Goal: Task Accomplishment & Management: Use online tool/utility

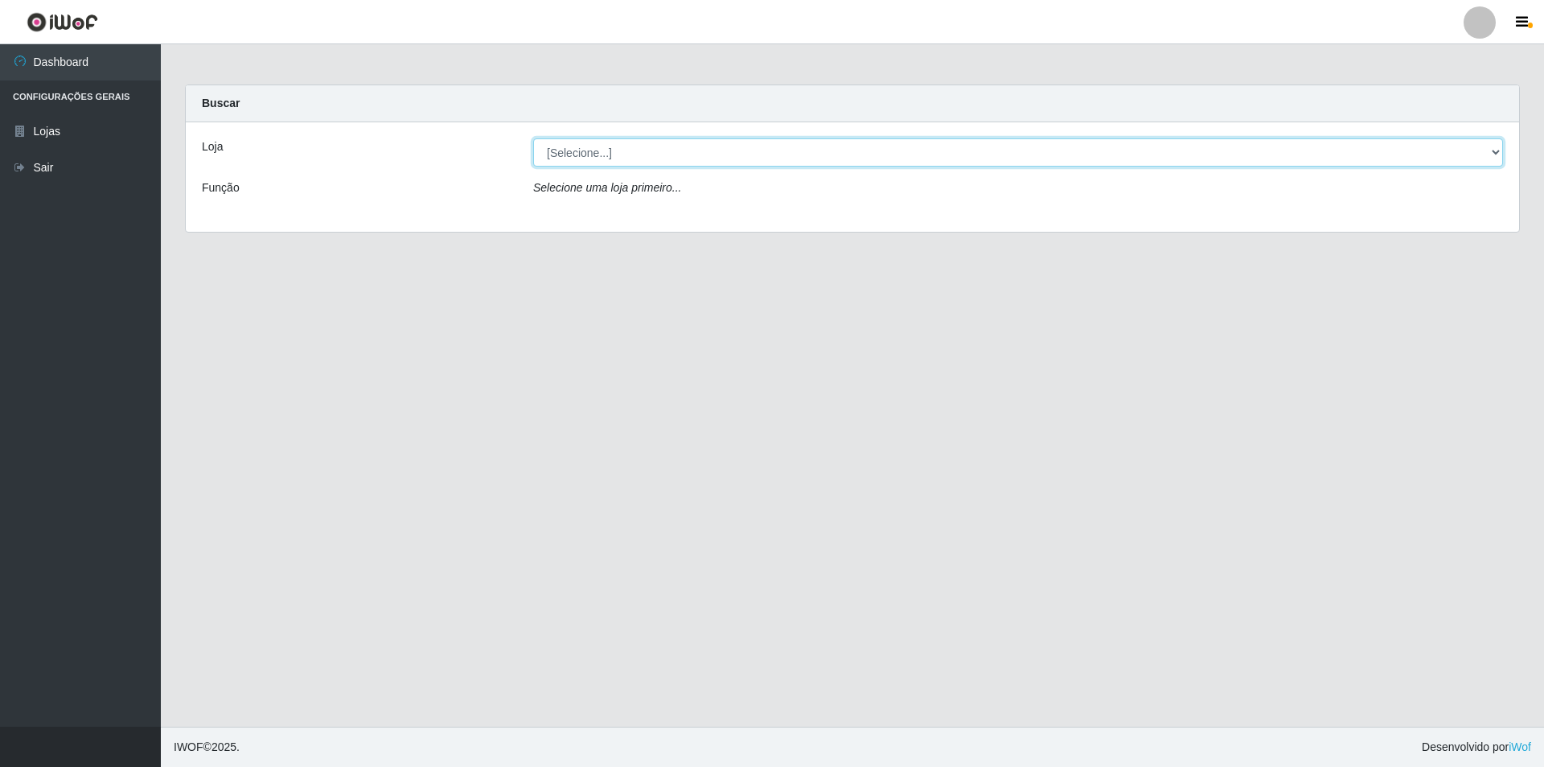
click at [579, 151] on select "[Selecione...] Atacado Vem - [STREET_ADDRESS]" at bounding box center [1018, 152] width 970 height 28
select select "449"
click at [533, 138] on select "[Selecione...] Atacado Vem - [STREET_ADDRESS]" at bounding box center [1018, 152] width 970 height 28
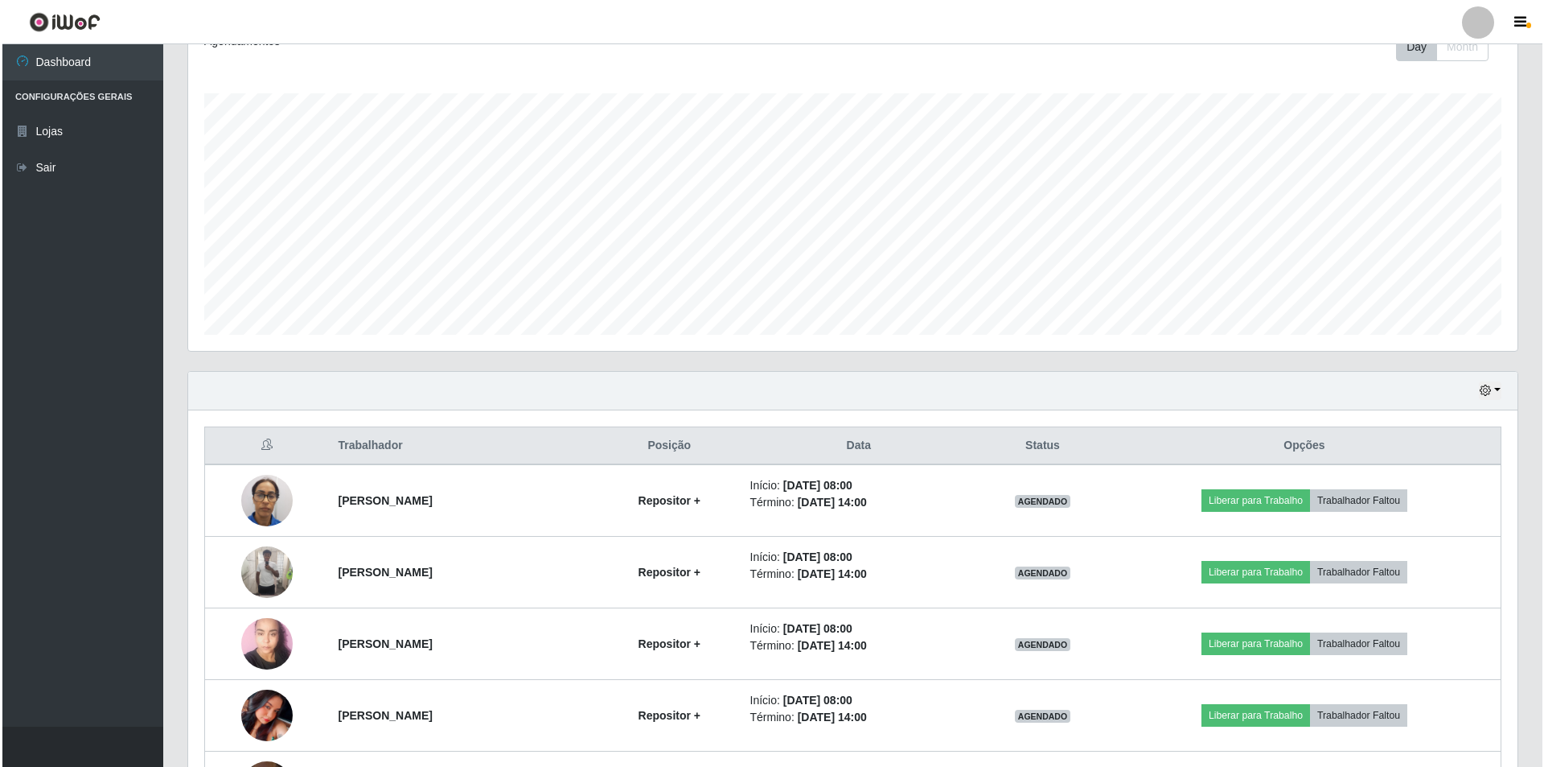
scroll to position [322, 0]
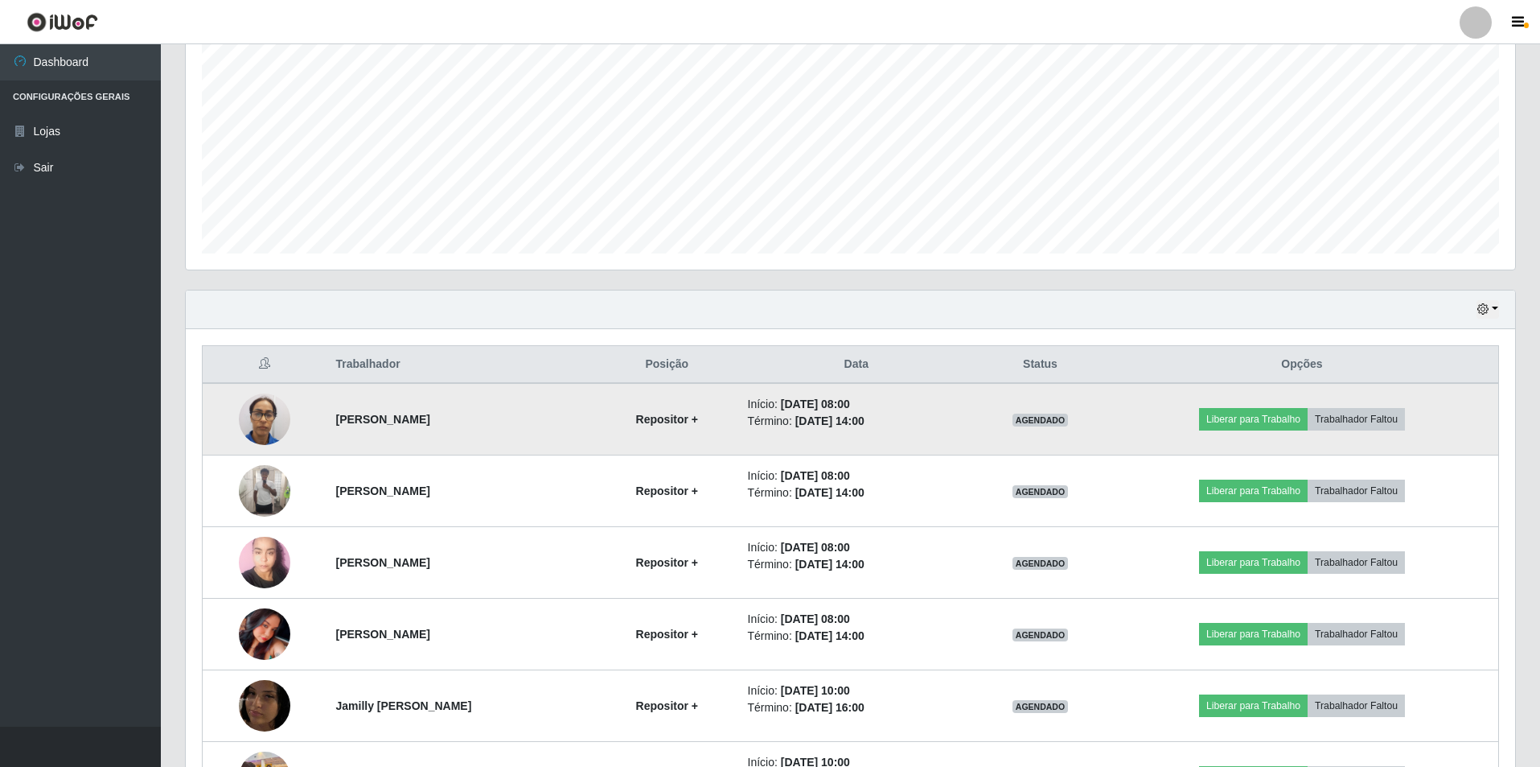
click at [1265, 405] on td "Liberar para Trabalho Trabalhador Faltou" at bounding box center [1302, 419] width 393 height 72
click at [1264, 414] on button "Liberar para Trabalho" at bounding box center [1253, 419] width 109 height 23
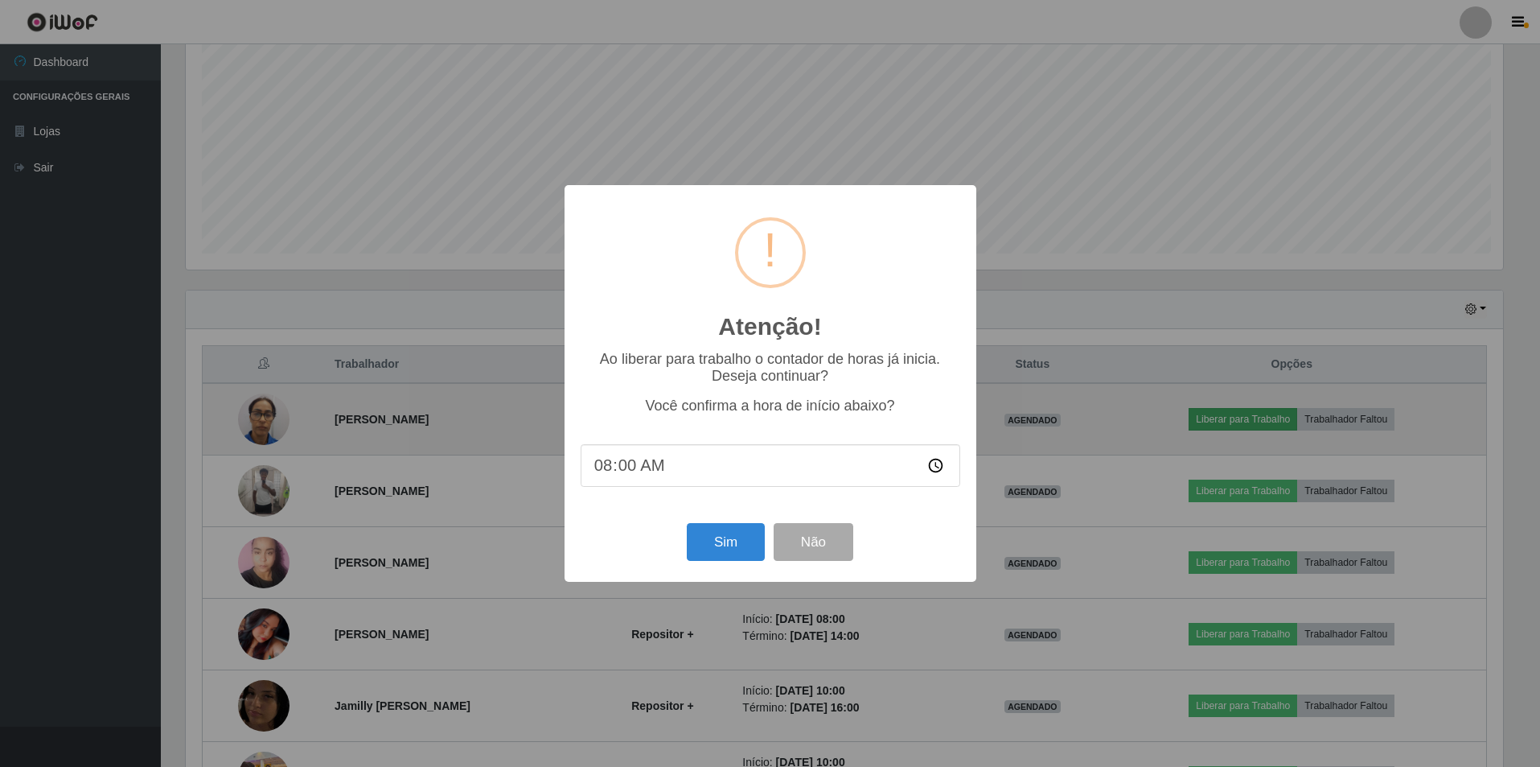
scroll to position [334, 1322]
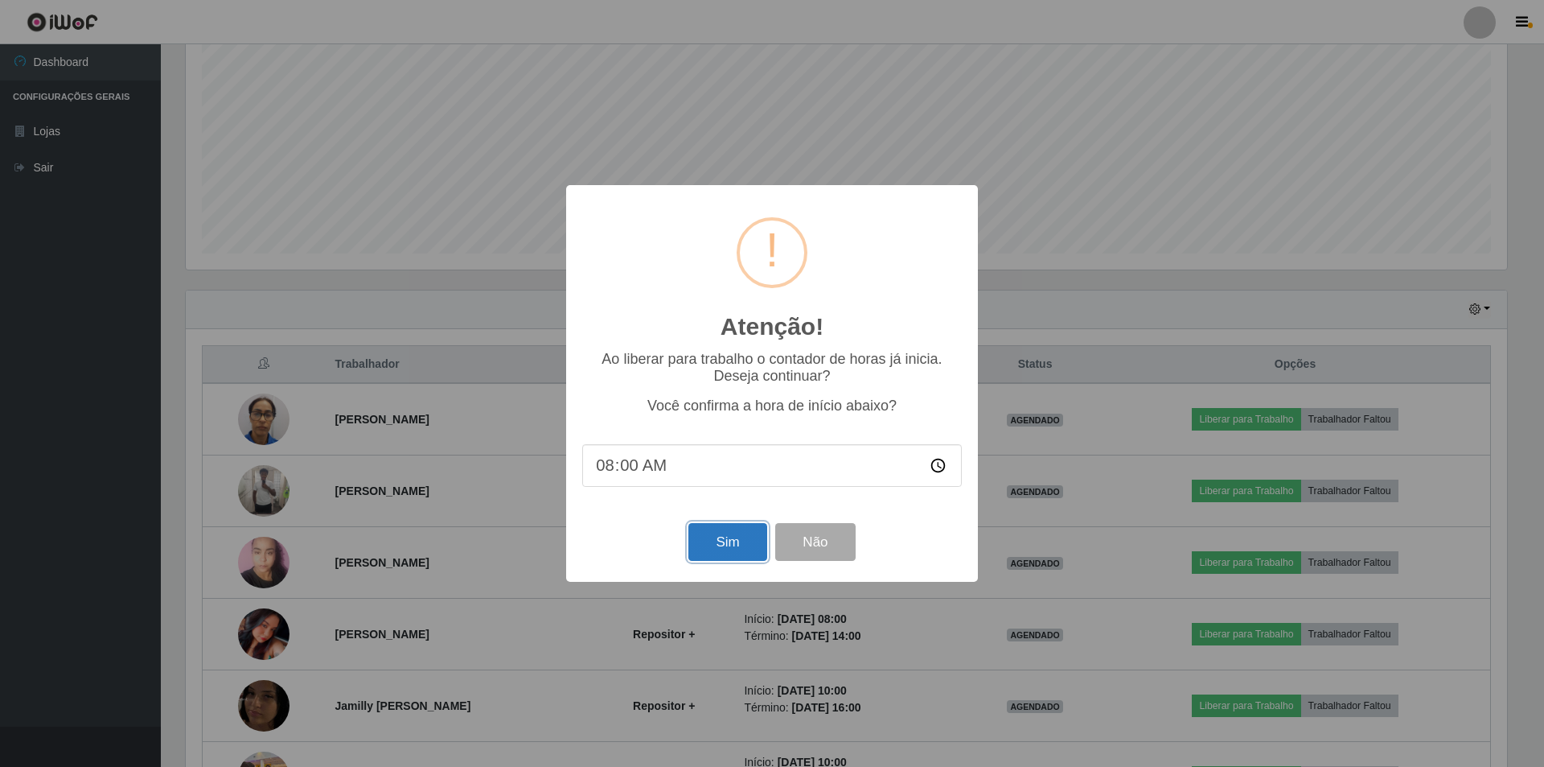
click at [735, 554] on button "Sim" at bounding box center [728, 542] width 78 height 38
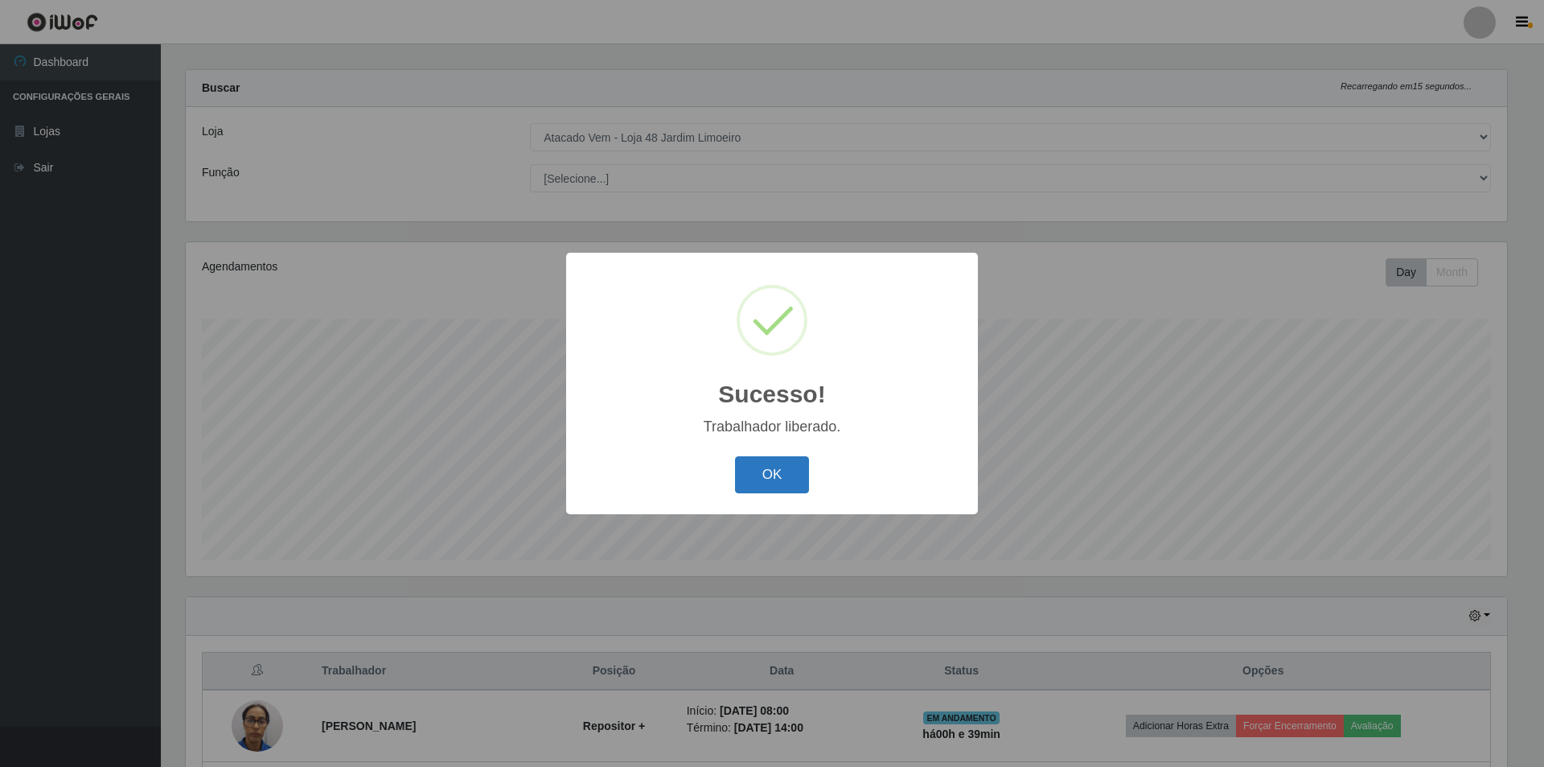
click at [770, 475] on button "OK" at bounding box center [772, 475] width 75 height 38
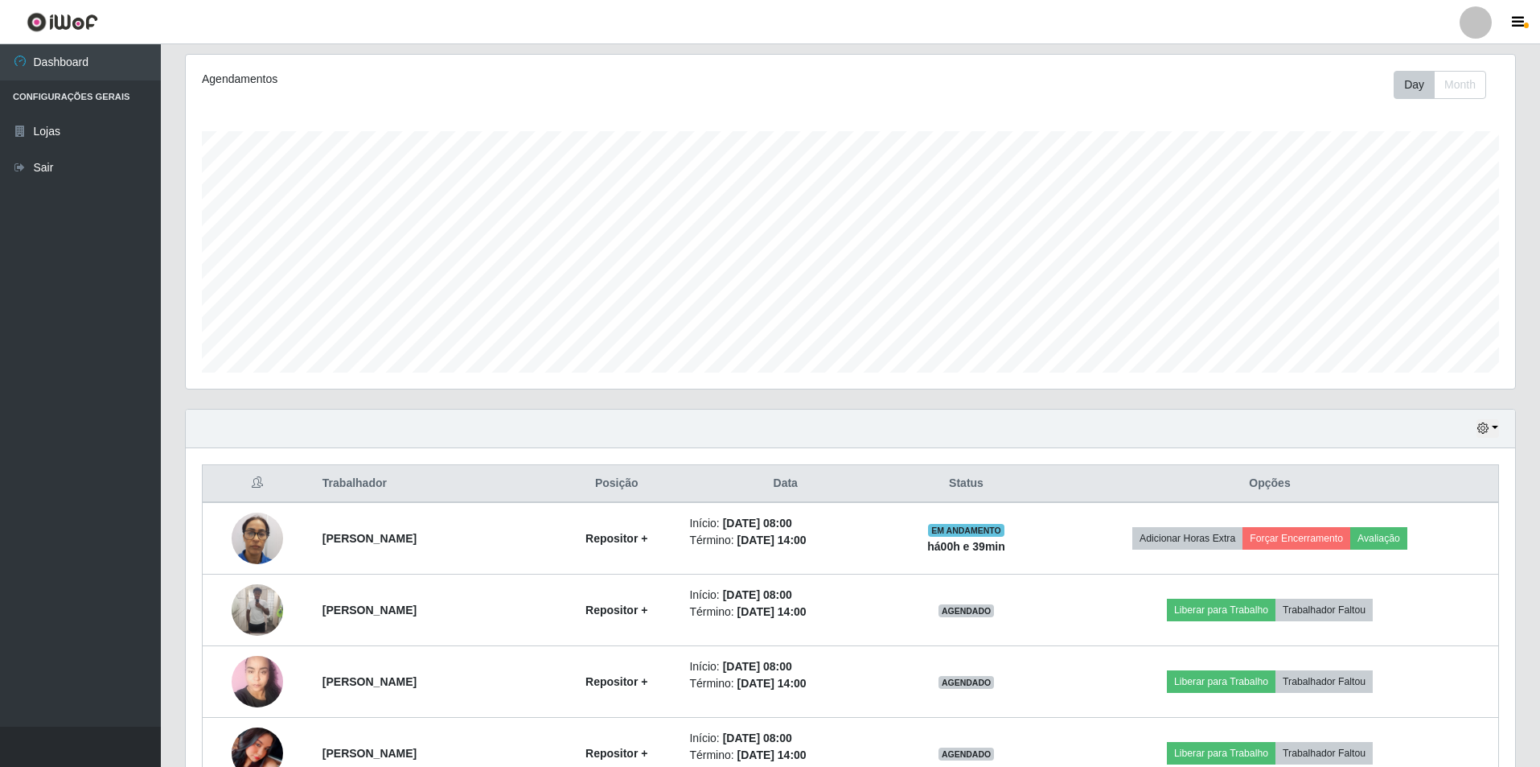
scroll to position [257, 0]
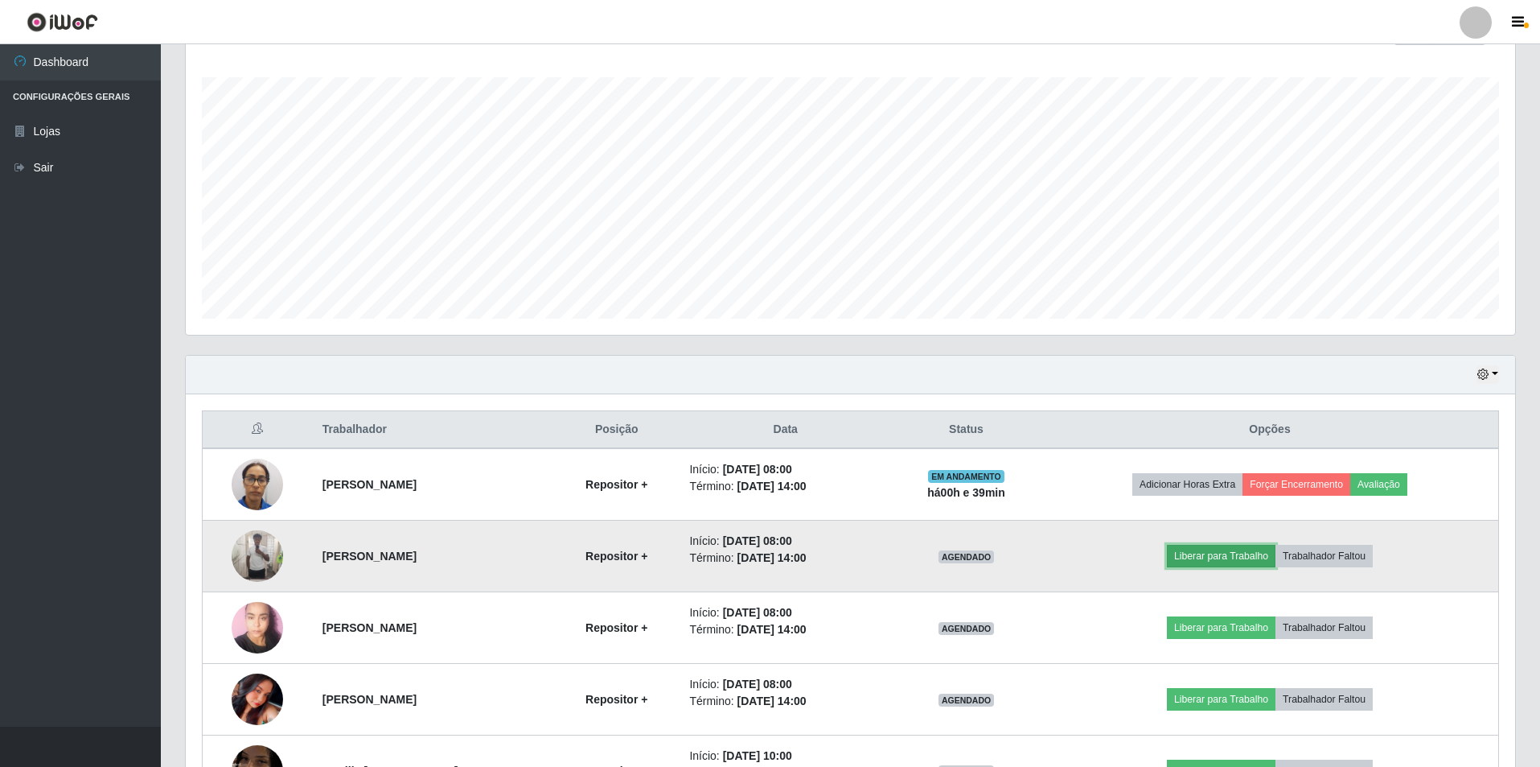
click at [1227, 554] on button "Liberar para Trabalho" at bounding box center [1221, 556] width 109 height 23
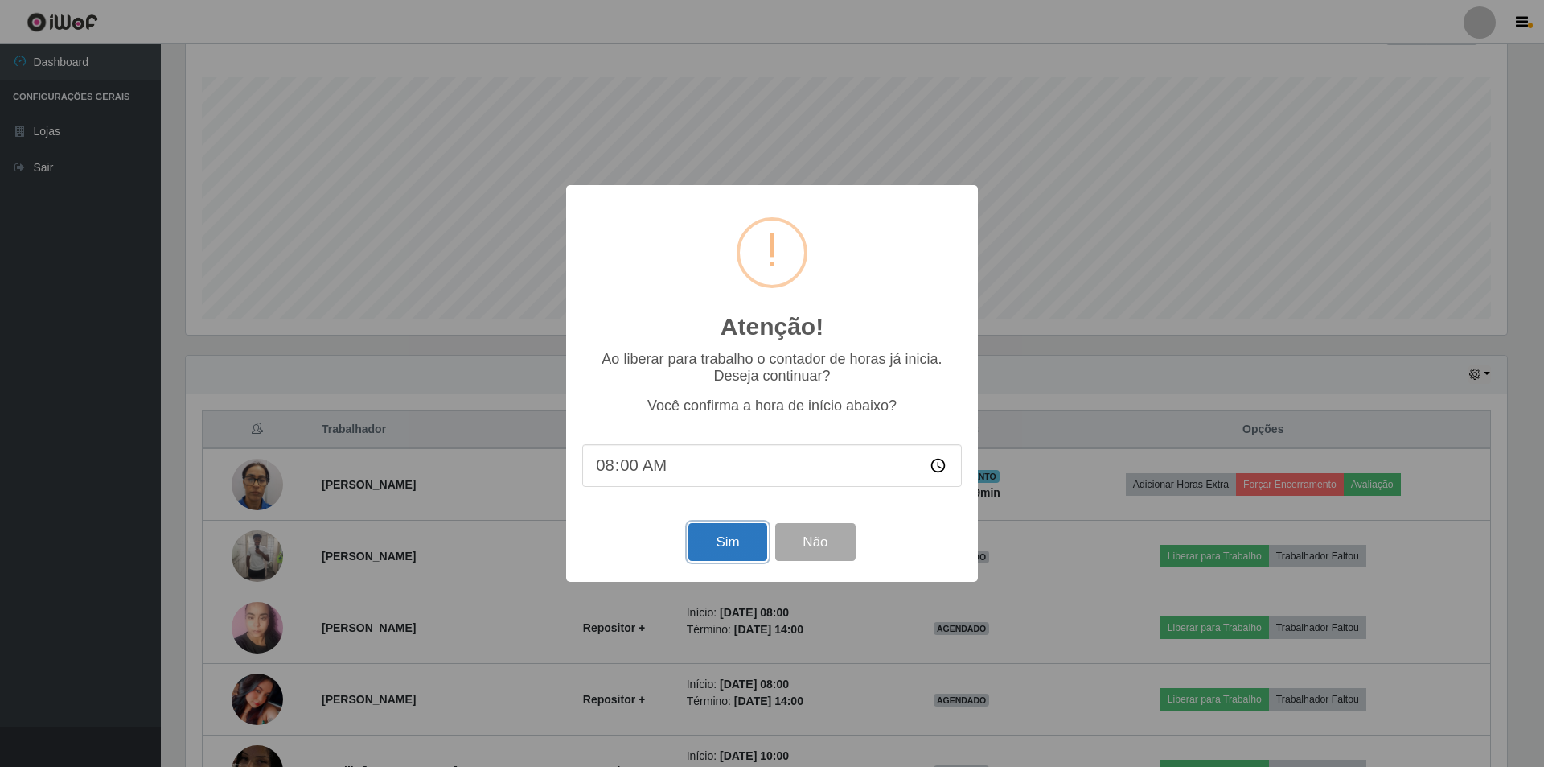
click at [751, 537] on button "Sim" at bounding box center [728, 542] width 78 height 38
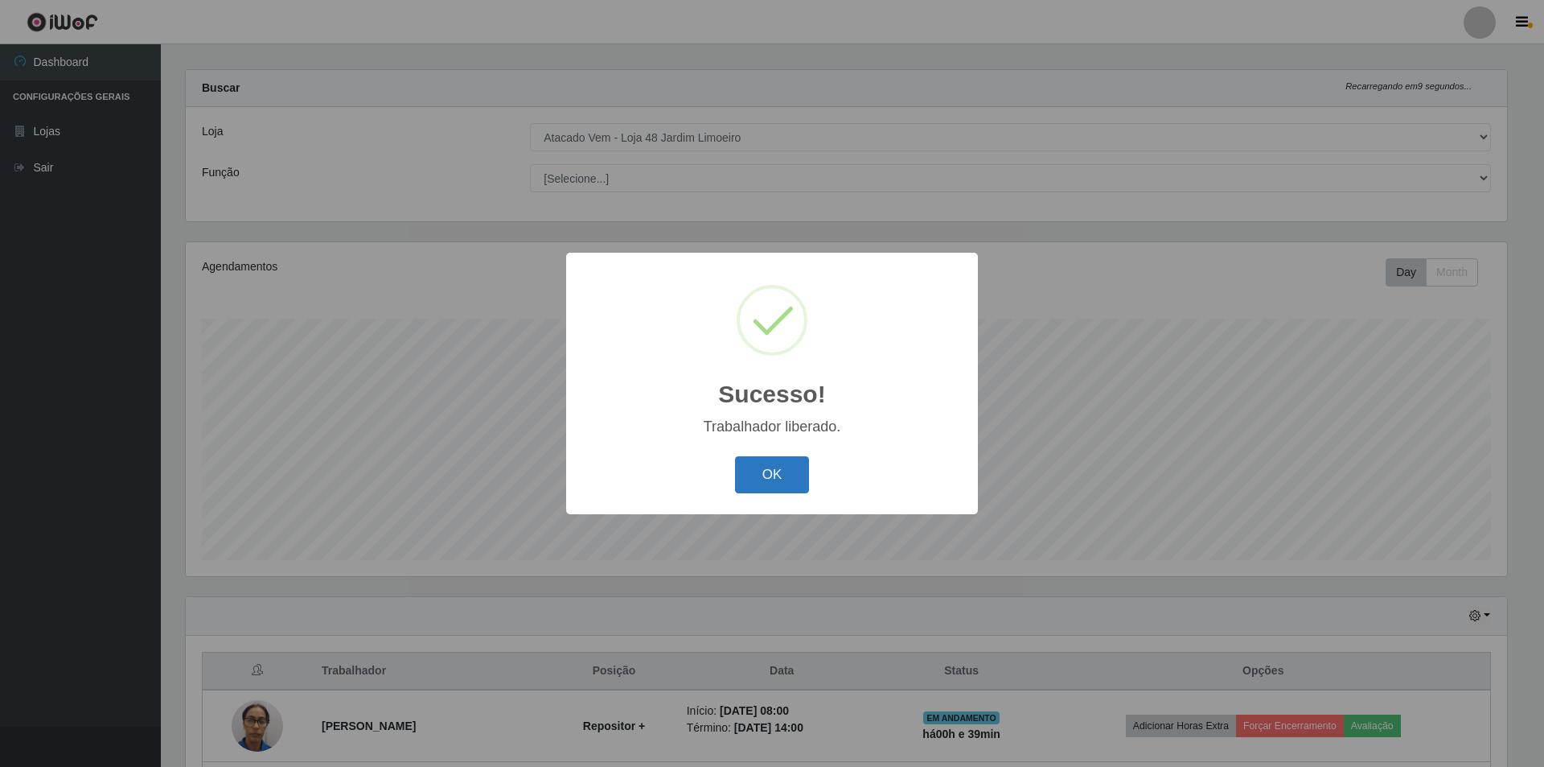
click at [780, 477] on button "OK" at bounding box center [772, 475] width 75 height 38
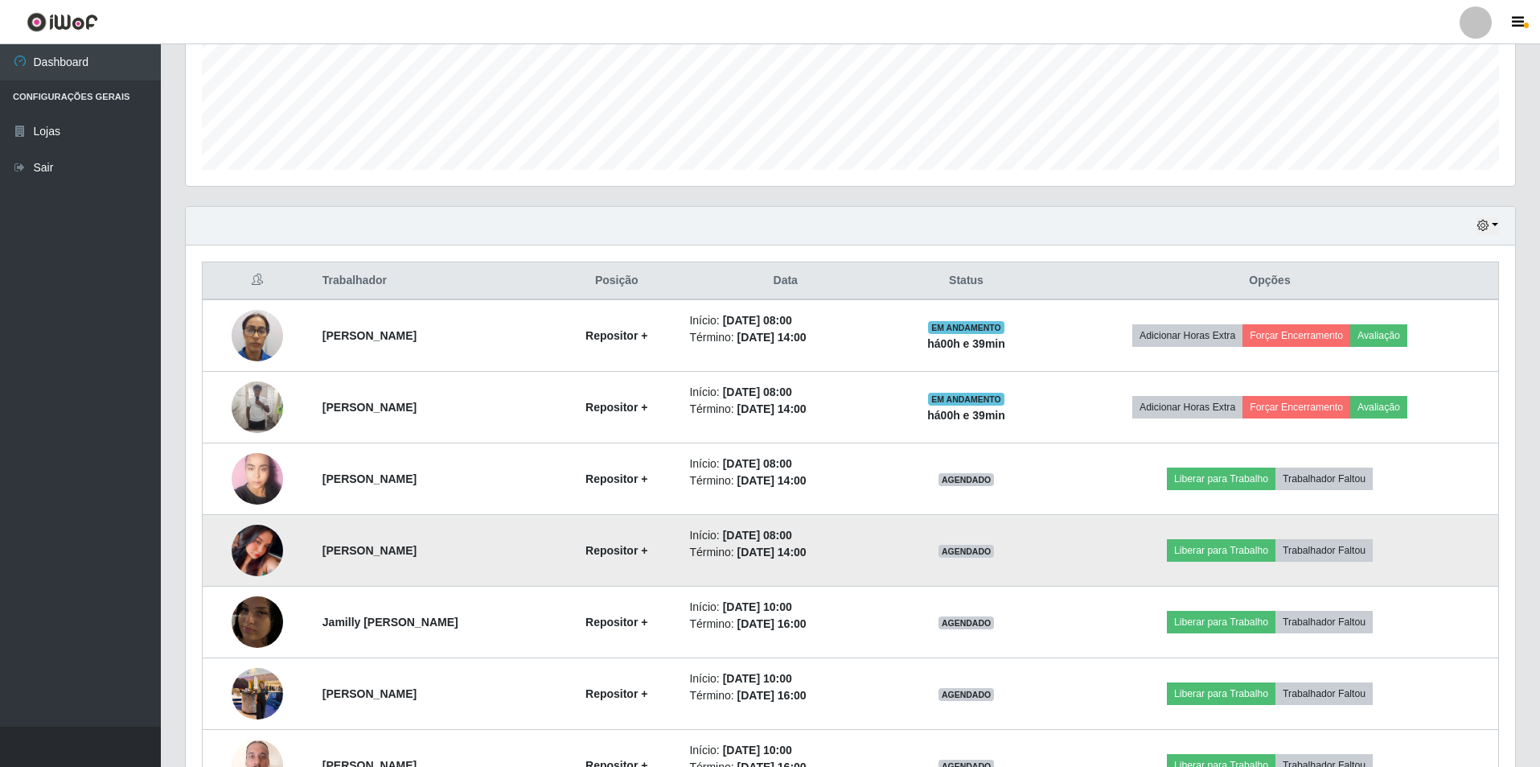
scroll to position [417, 0]
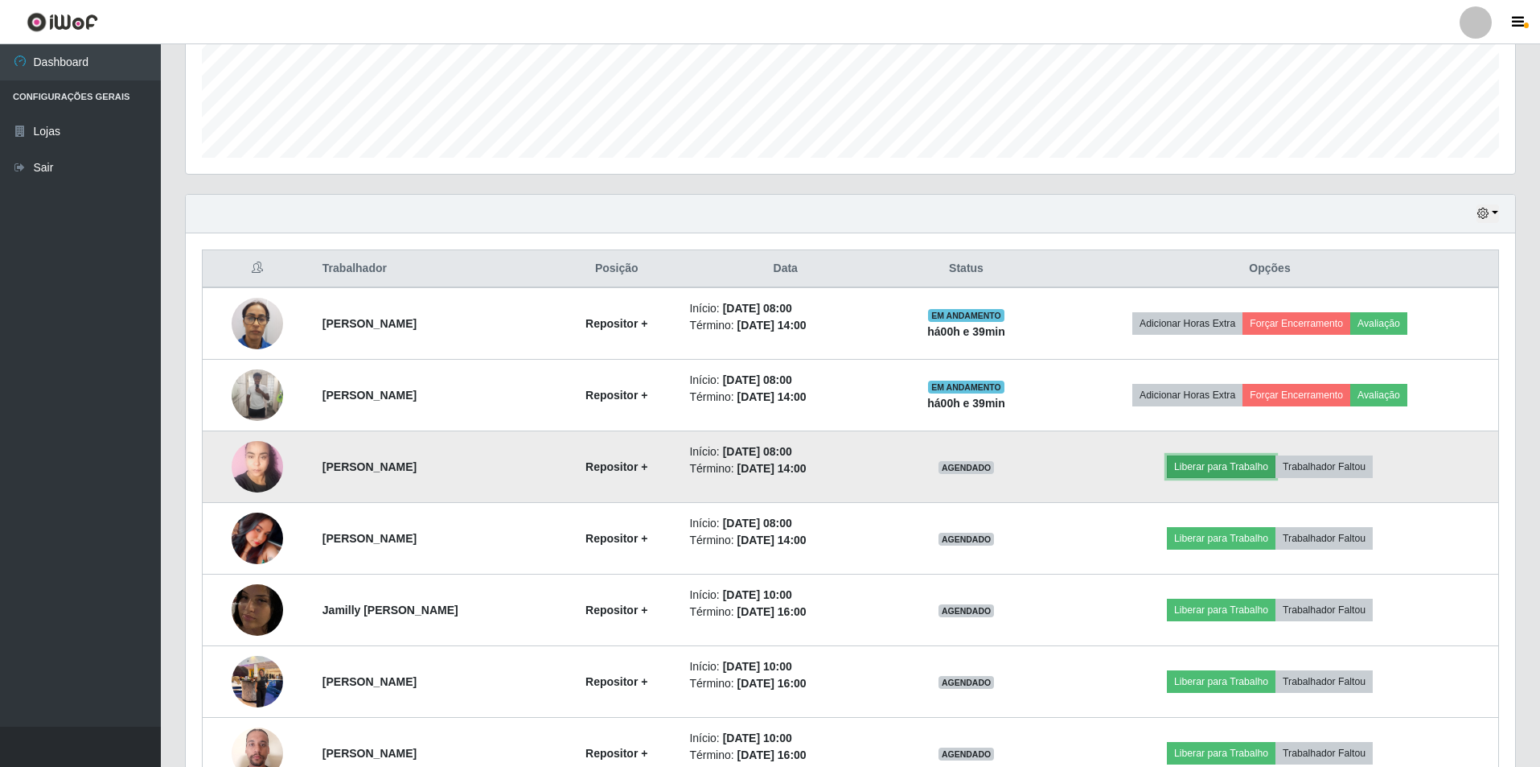
click at [1221, 476] on button "Liberar para Trabalho" at bounding box center [1221, 466] width 109 height 23
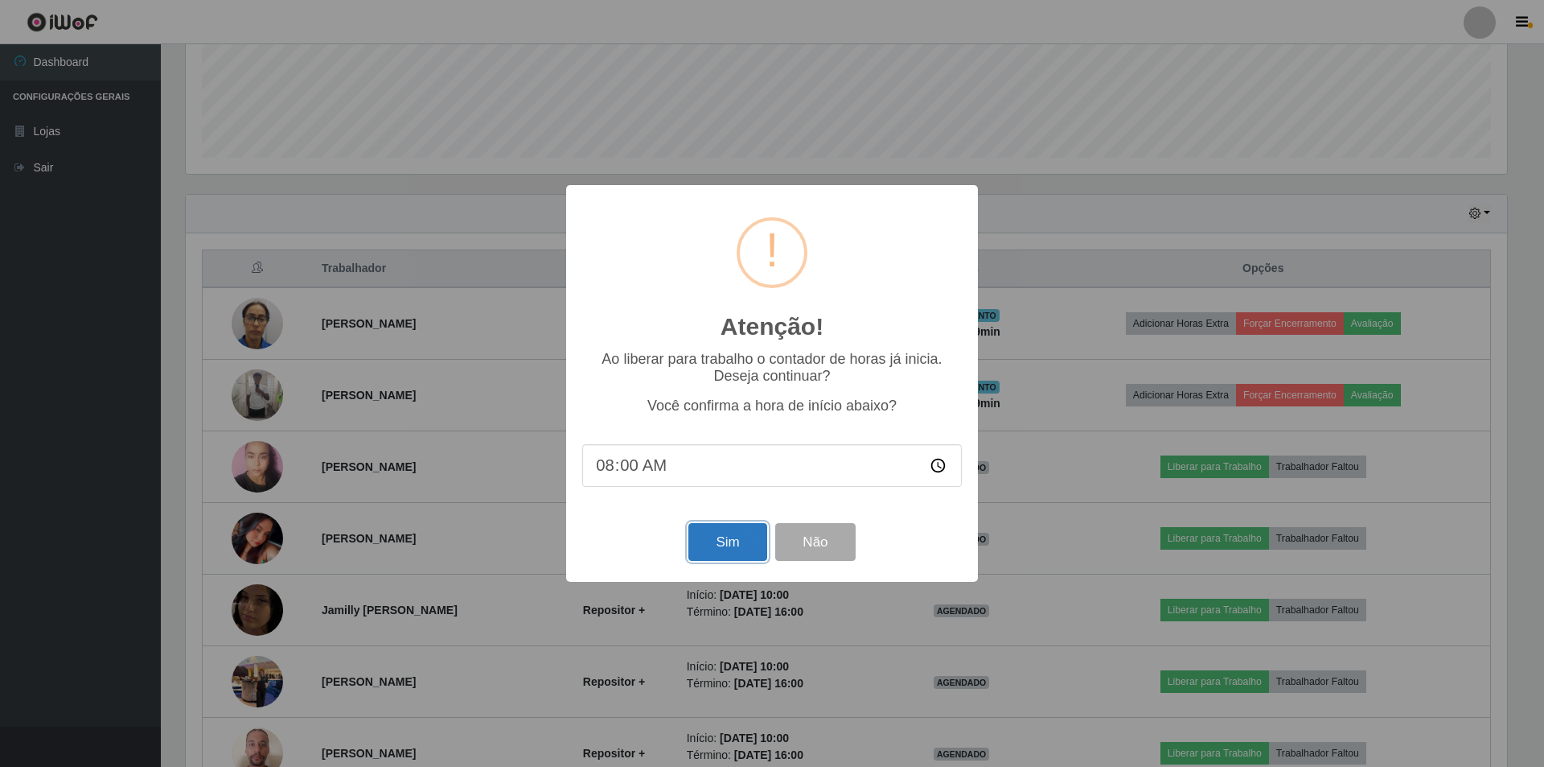
click at [730, 545] on button "Sim" at bounding box center [728, 542] width 78 height 38
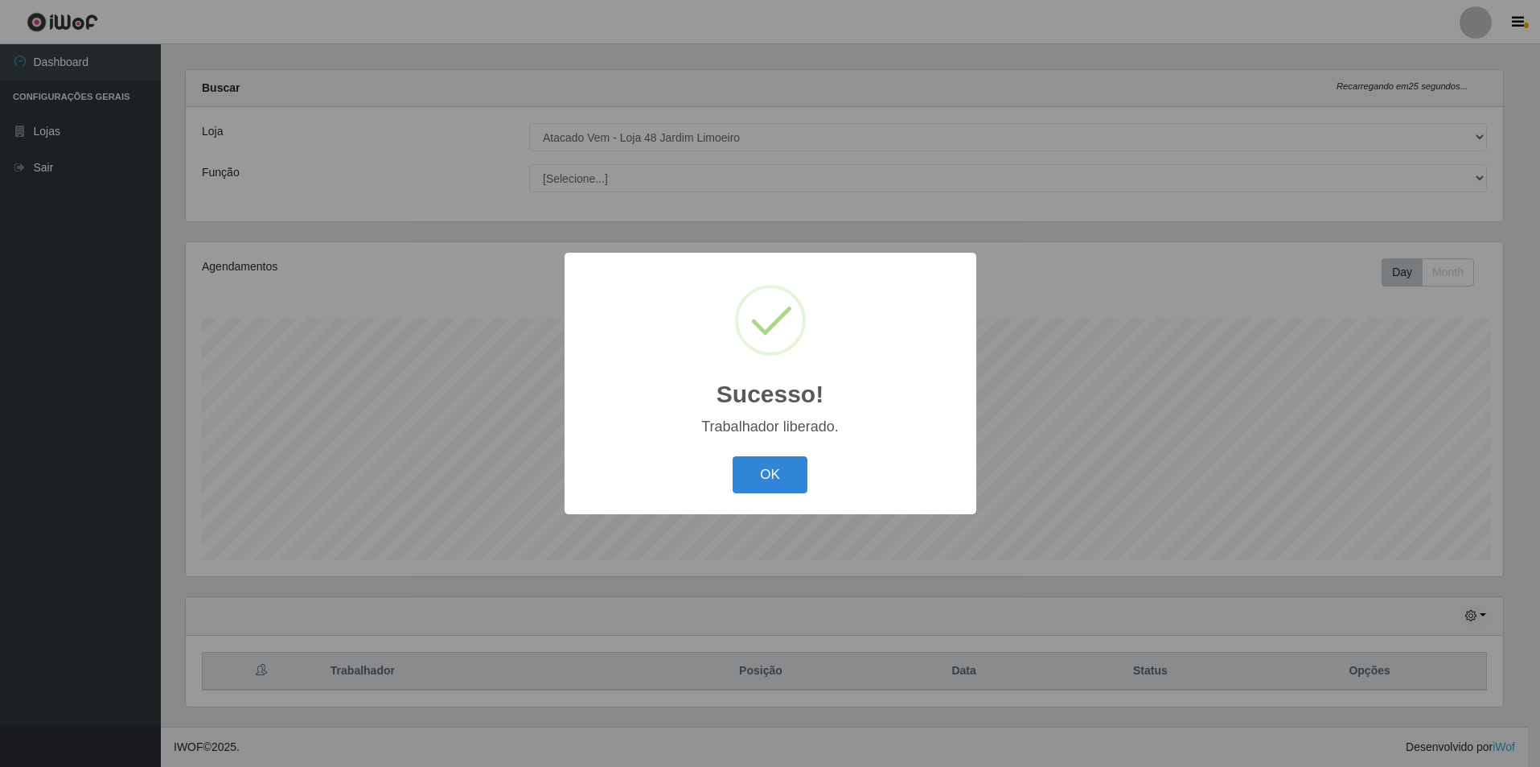
scroll to position [0, 0]
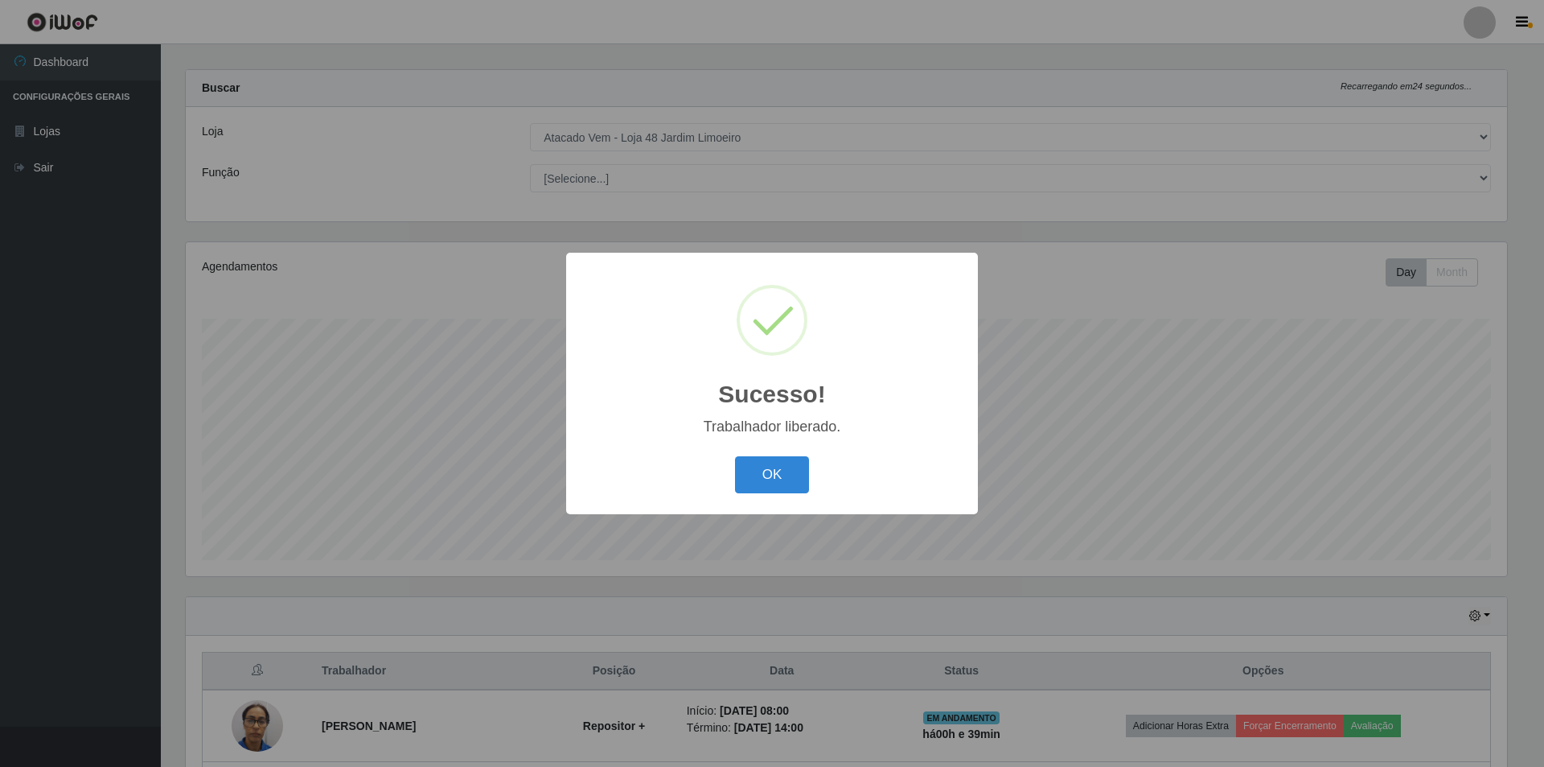
click at [778, 454] on div "OK Cancel" at bounding box center [772, 474] width 380 height 46
click at [775, 476] on button "OK" at bounding box center [772, 475] width 75 height 38
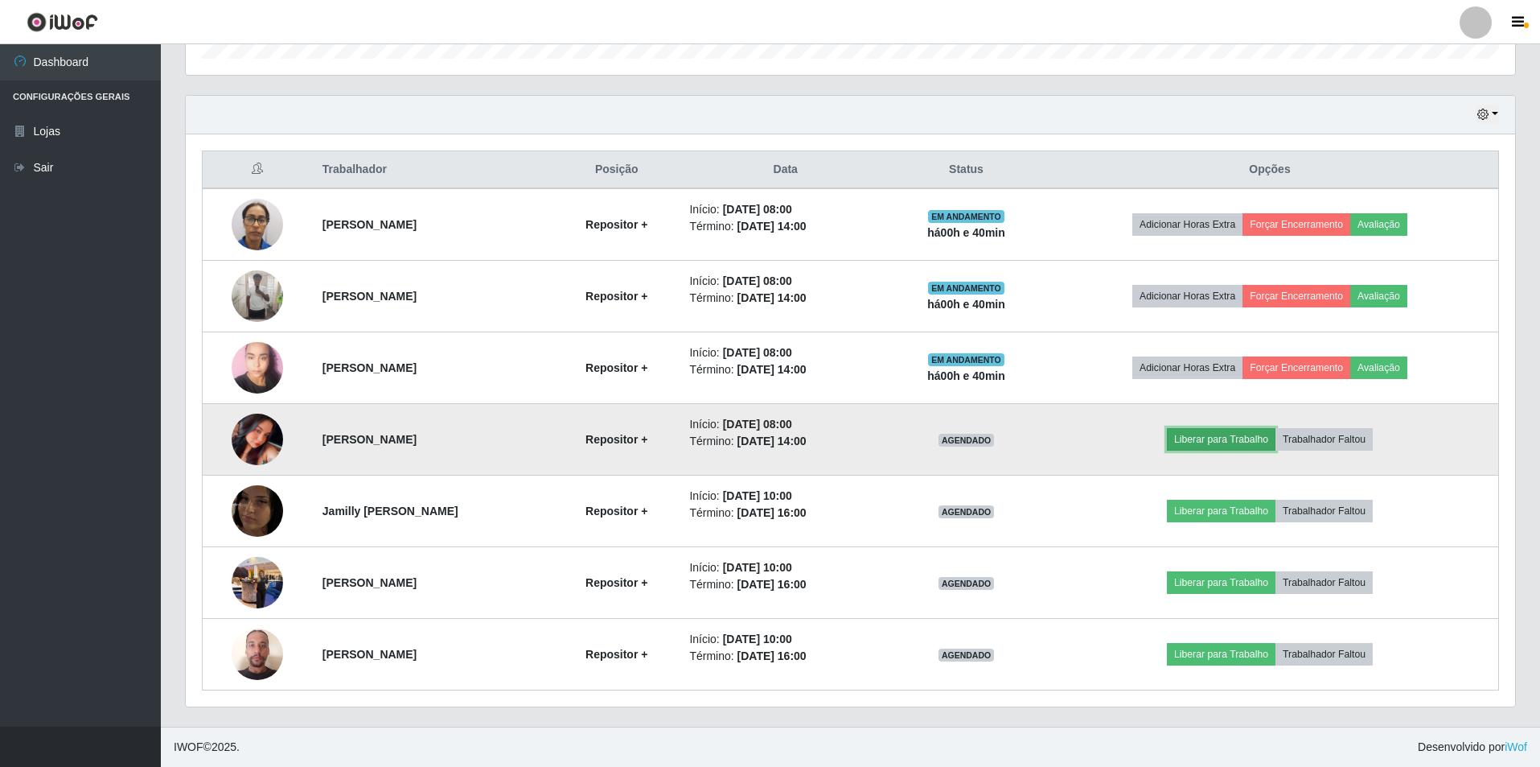
click at [1269, 443] on button "Liberar para Trabalho" at bounding box center [1221, 439] width 109 height 23
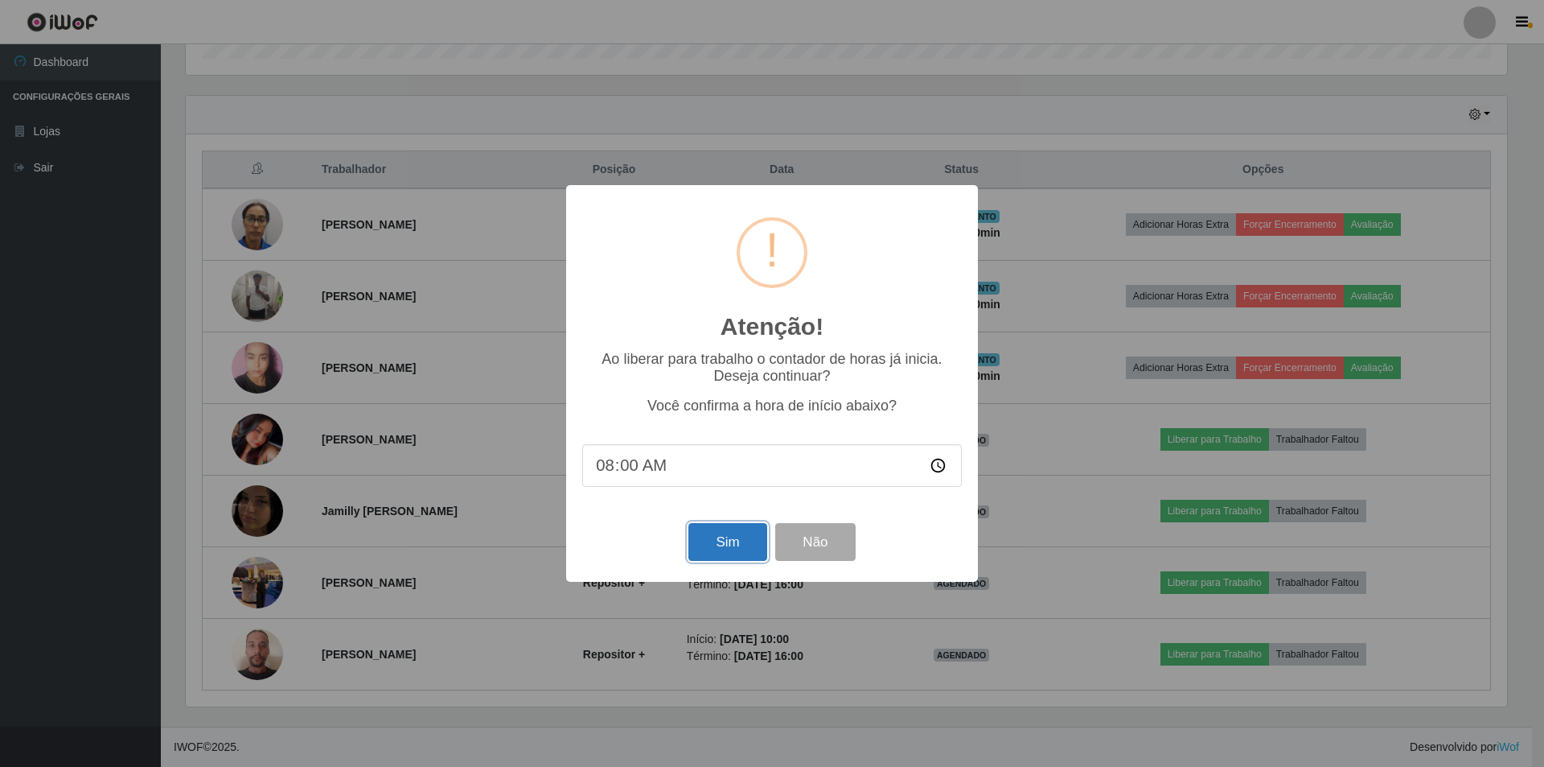
click at [714, 551] on button "Sim" at bounding box center [728, 542] width 78 height 38
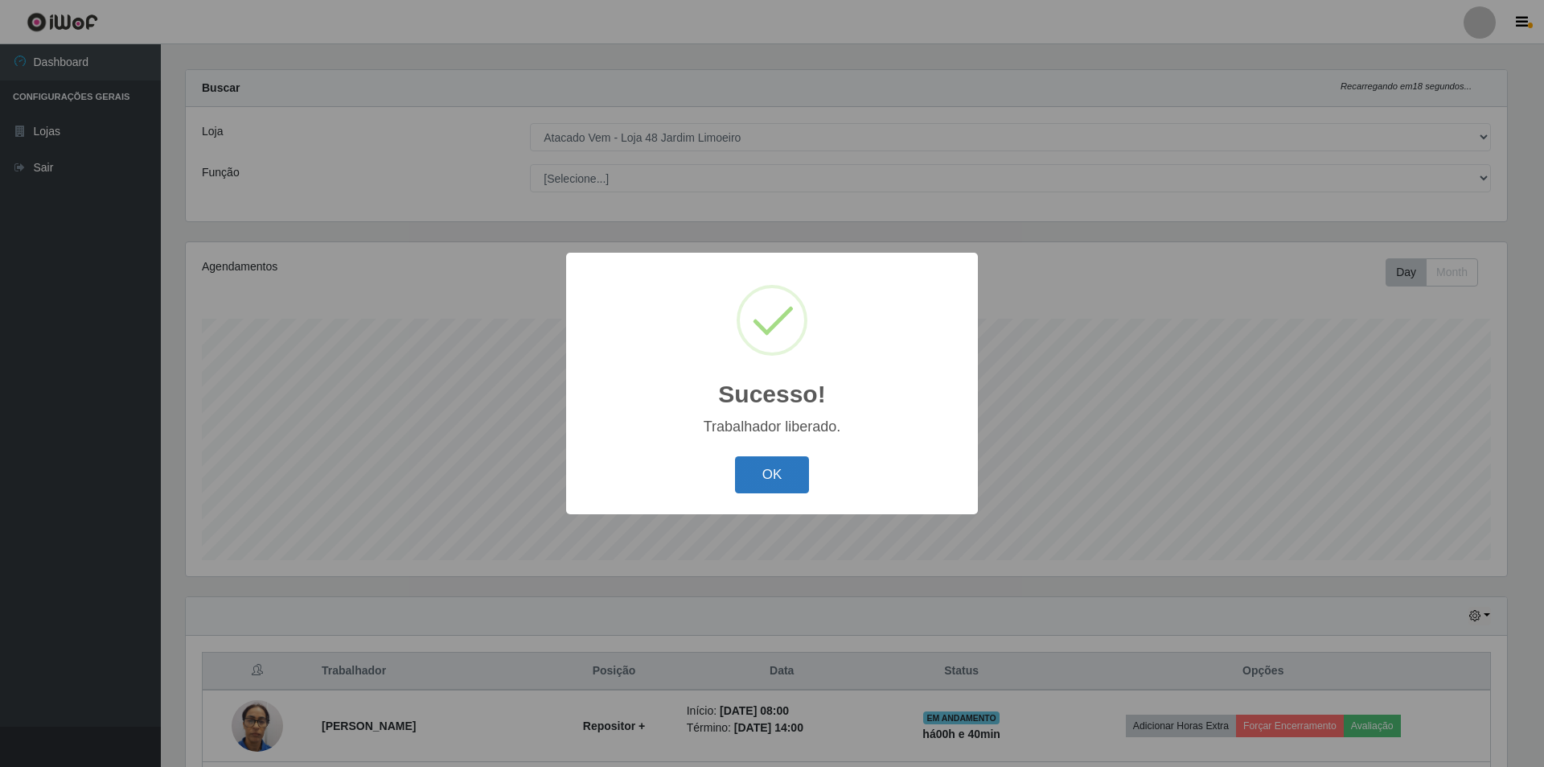
click at [804, 488] on button "OK" at bounding box center [772, 475] width 75 height 38
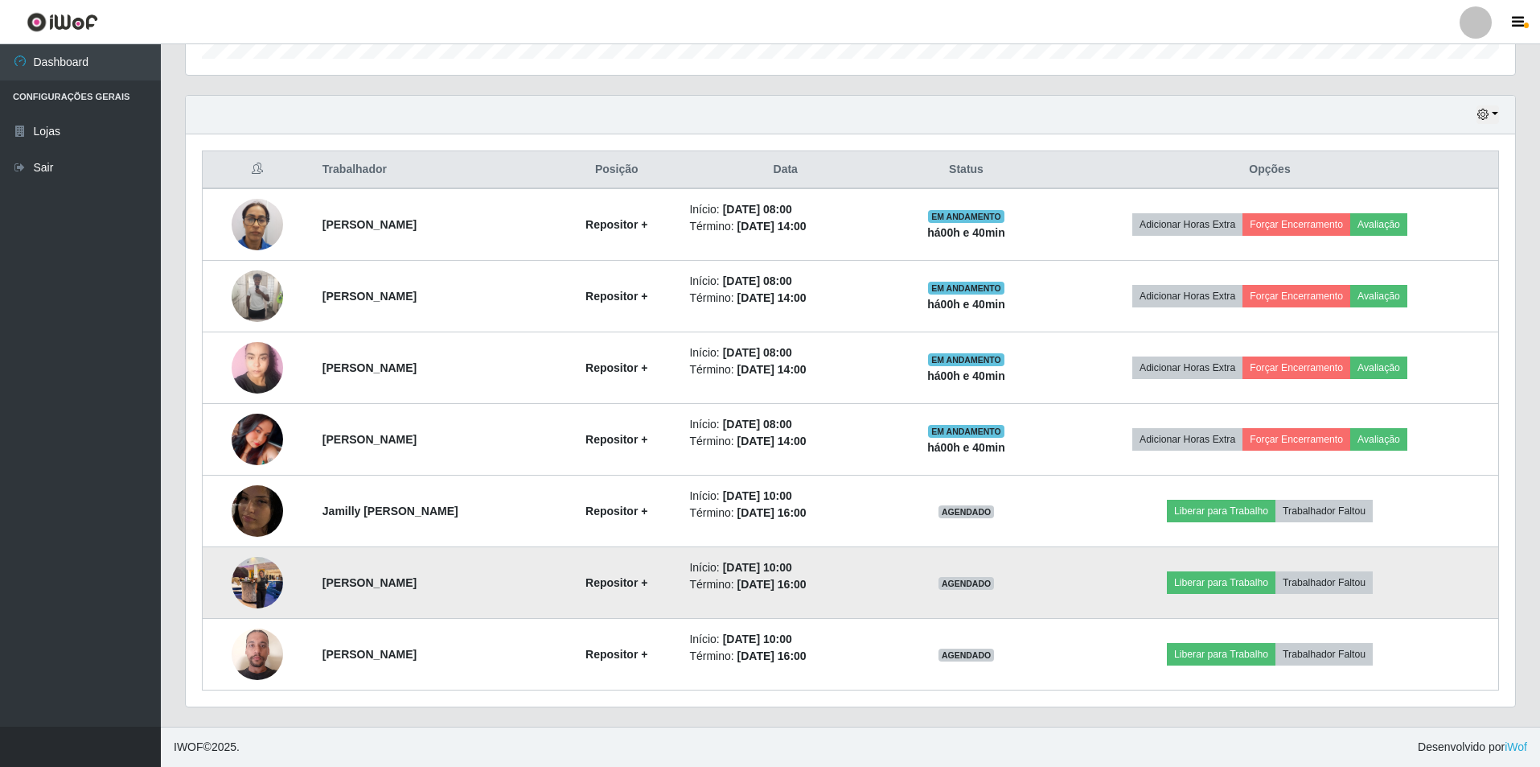
click at [241, 590] on img at bounding box center [257, 582] width 51 height 68
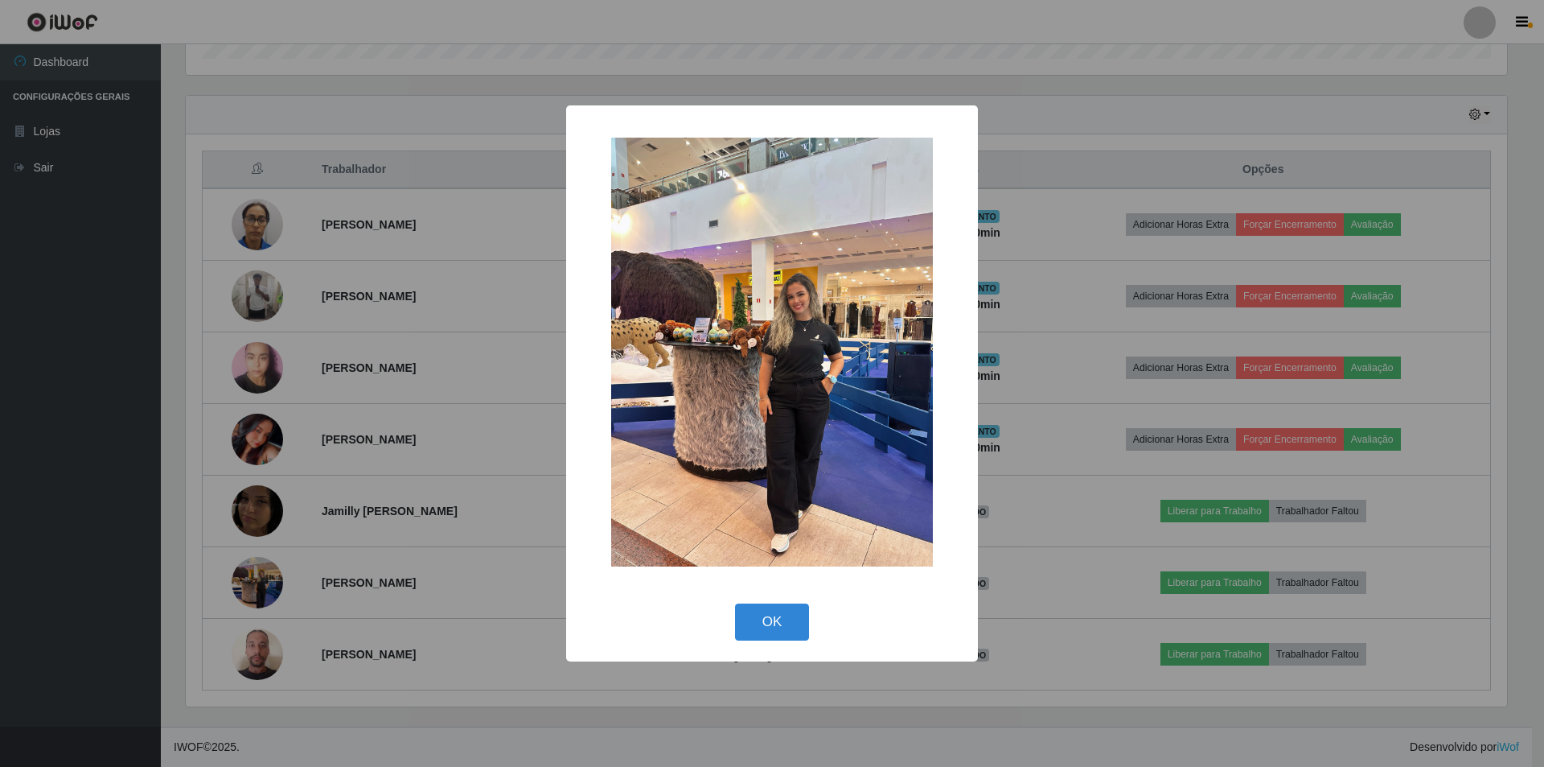
click at [249, 524] on div "× OK Cancel" at bounding box center [772, 383] width 1544 height 767
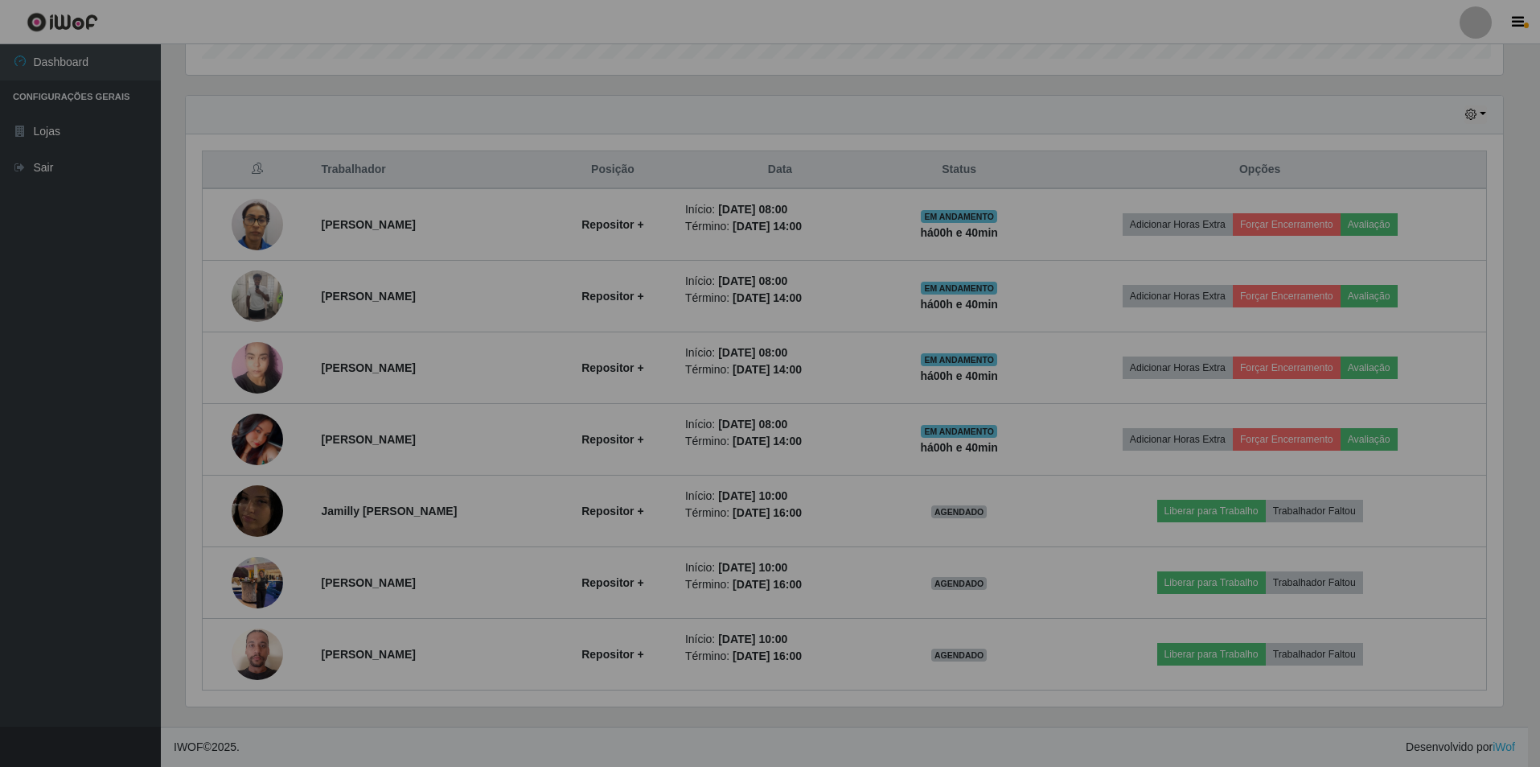
scroll to position [334, 1330]
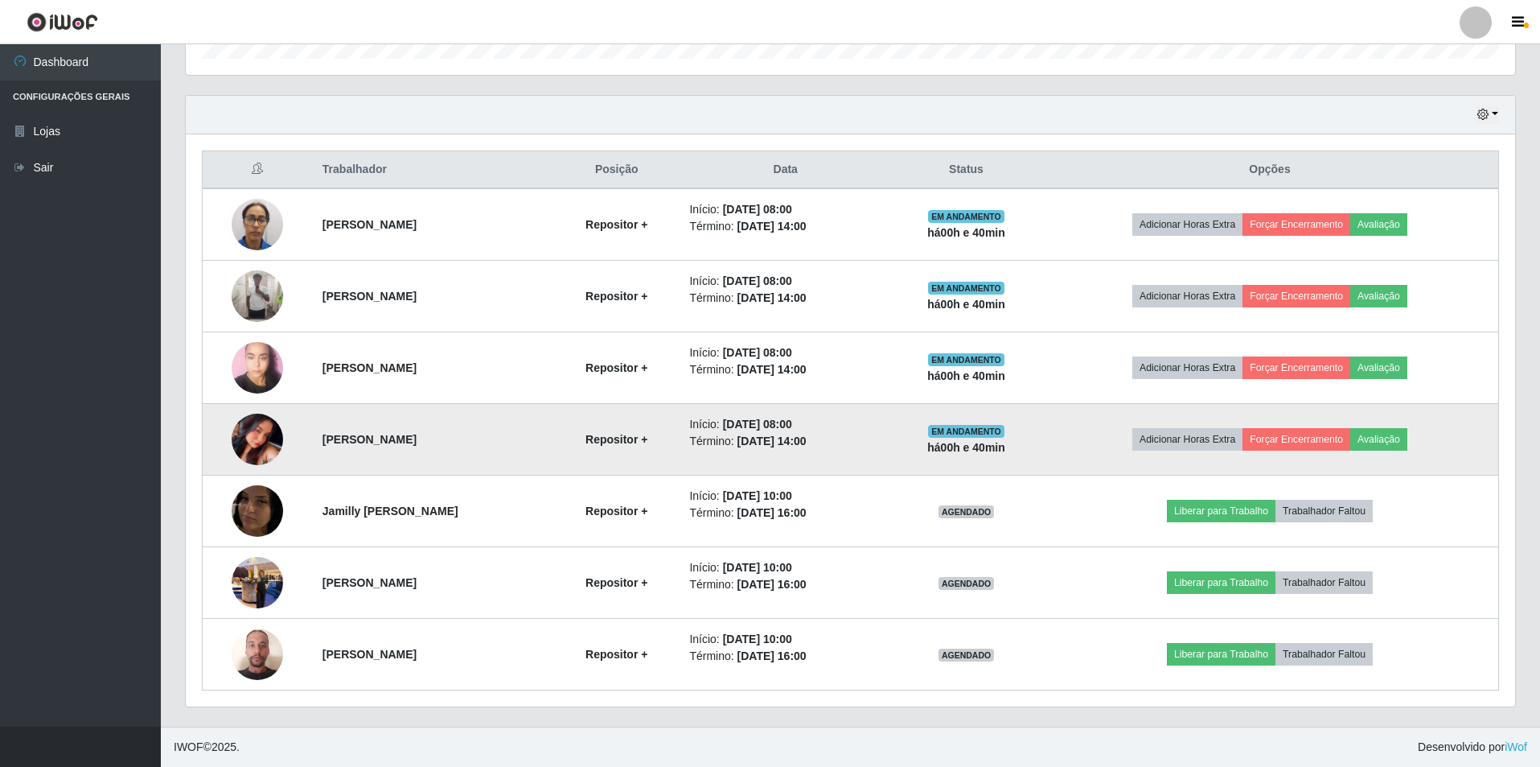
click at [251, 449] on img at bounding box center [257, 438] width 51 height 51
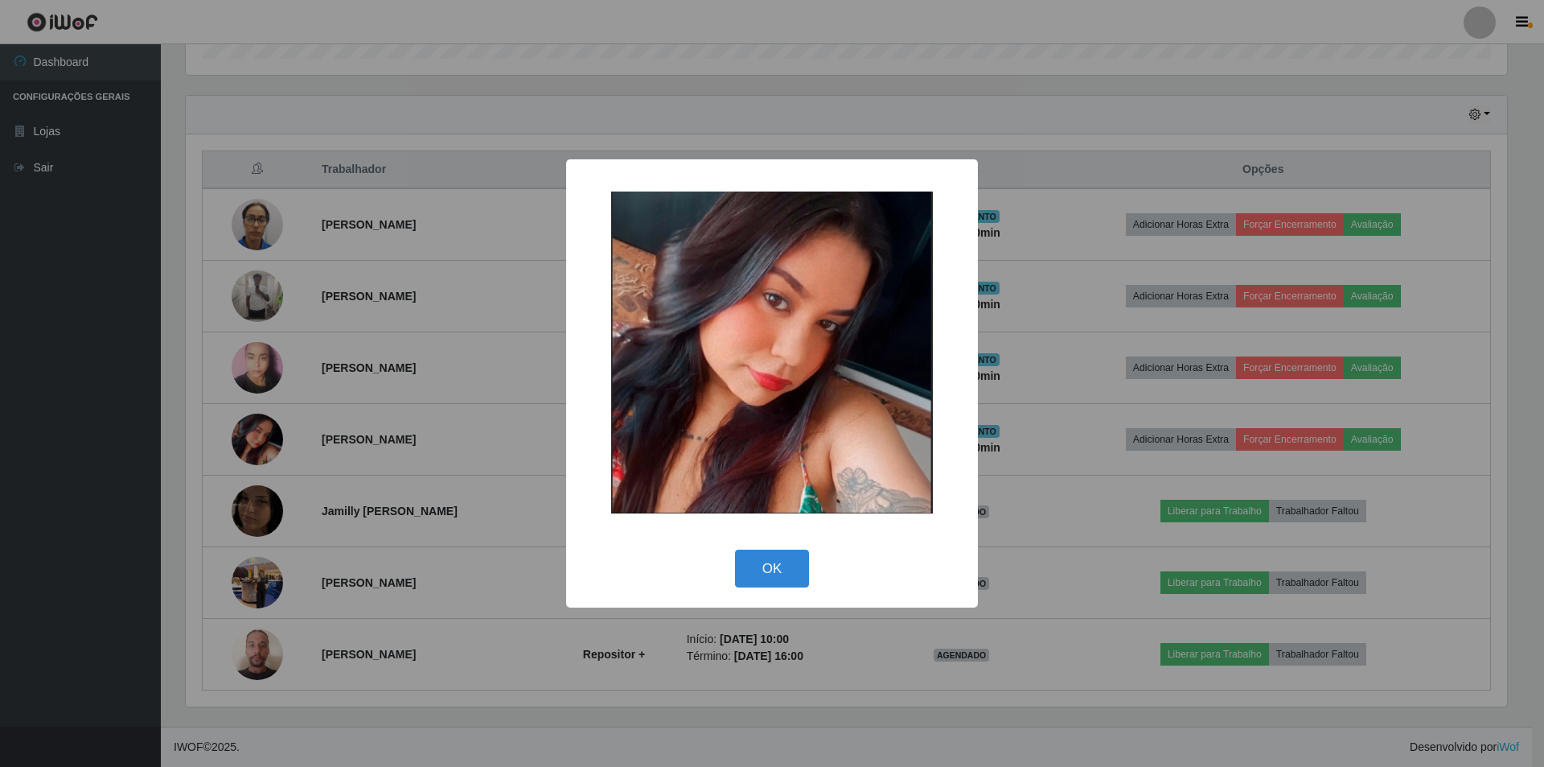
click at [252, 660] on div "× OK Cancel" at bounding box center [772, 383] width 1544 height 767
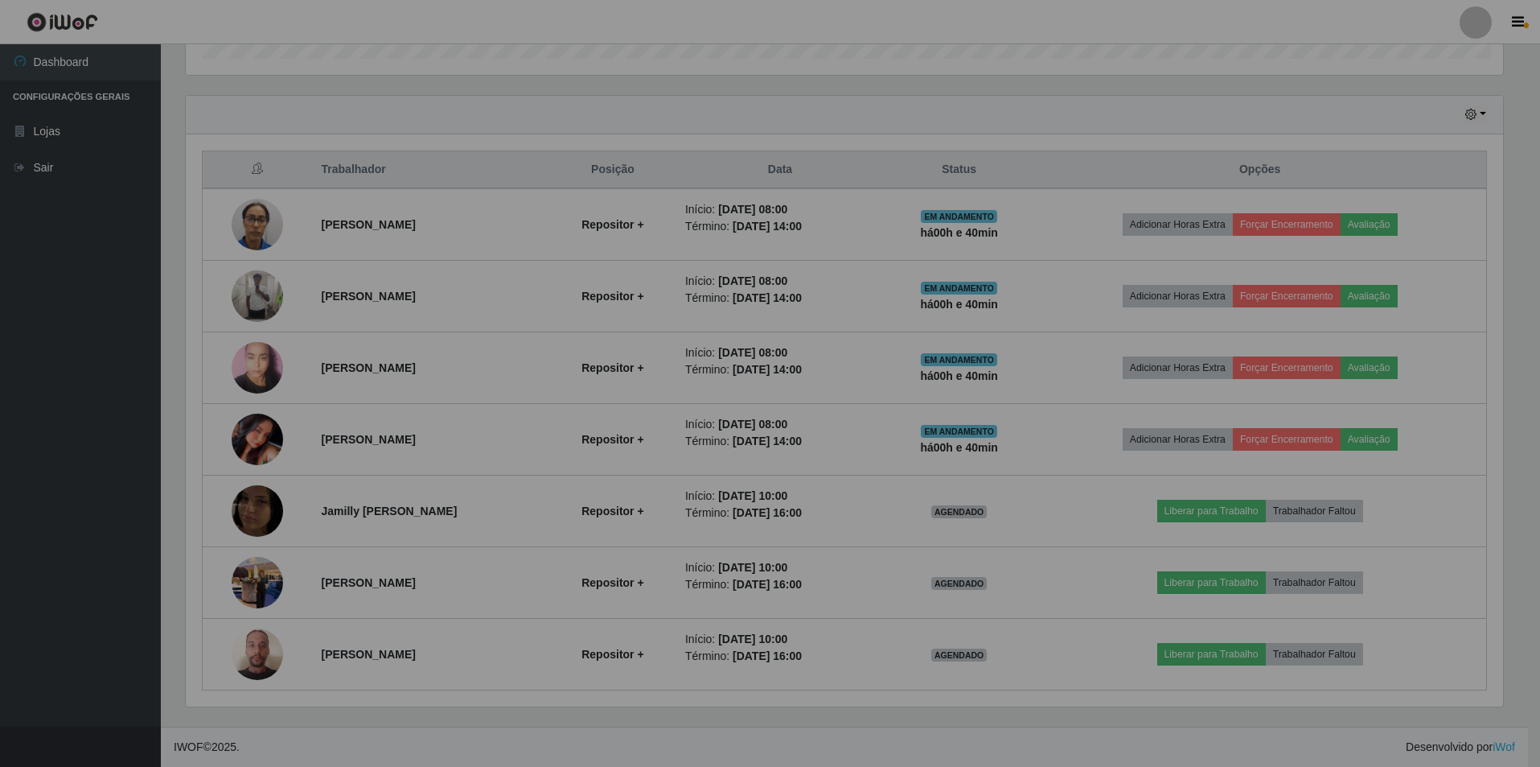
scroll to position [334, 1330]
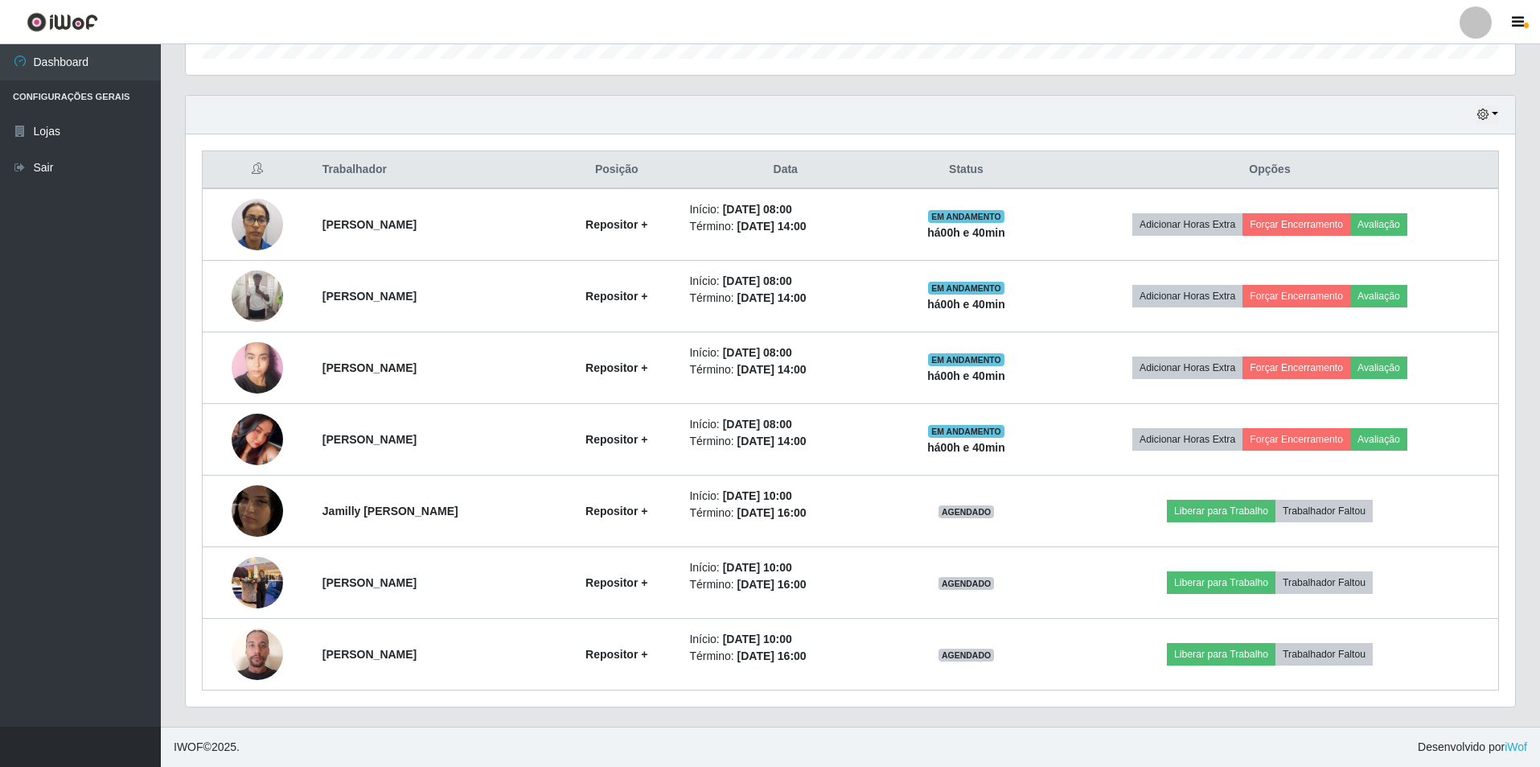
click at [252, 660] on img at bounding box center [257, 653] width 51 height 68
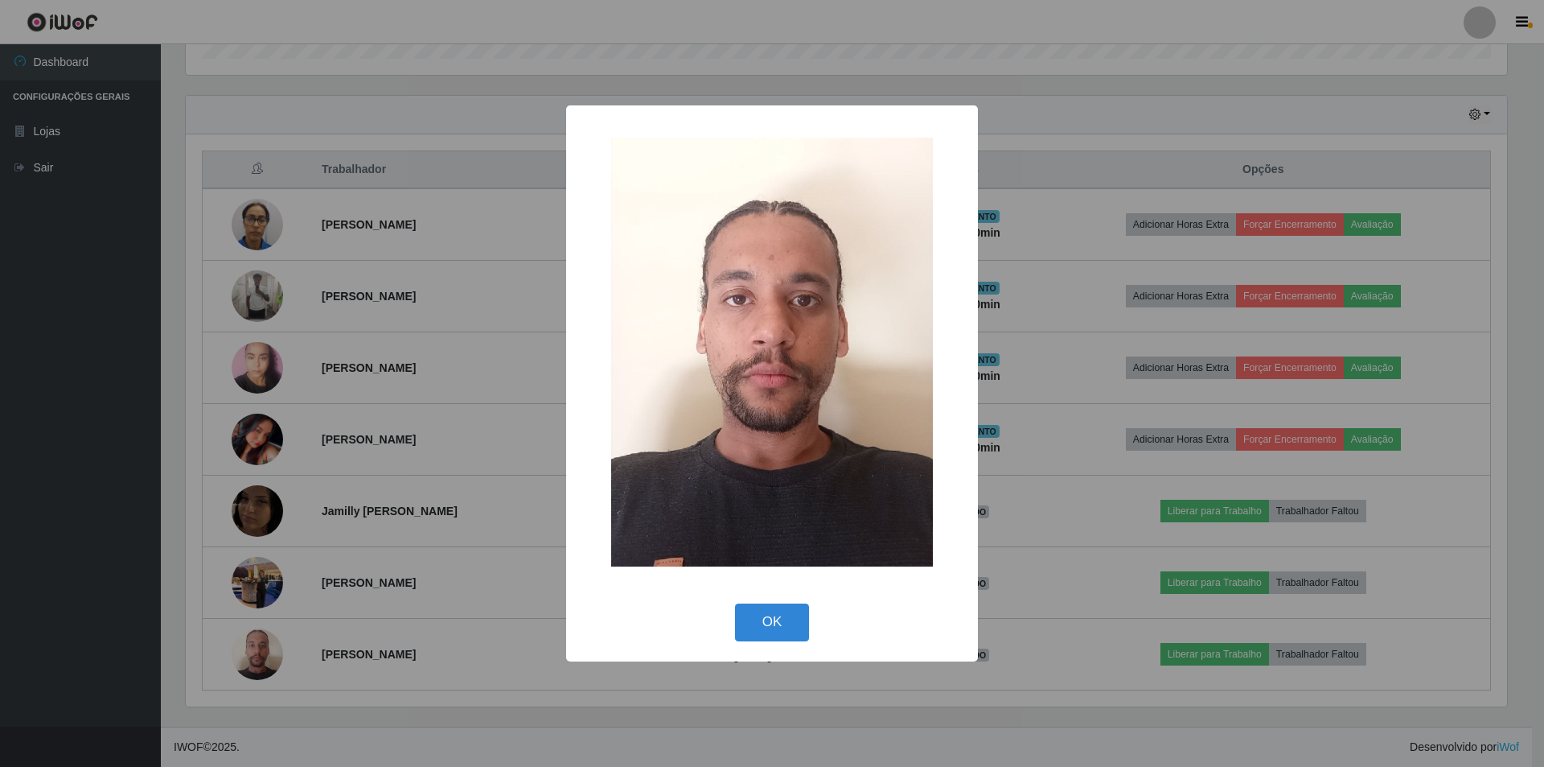
click at [348, 520] on div "× OK Cancel" at bounding box center [772, 383] width 1544 height 767
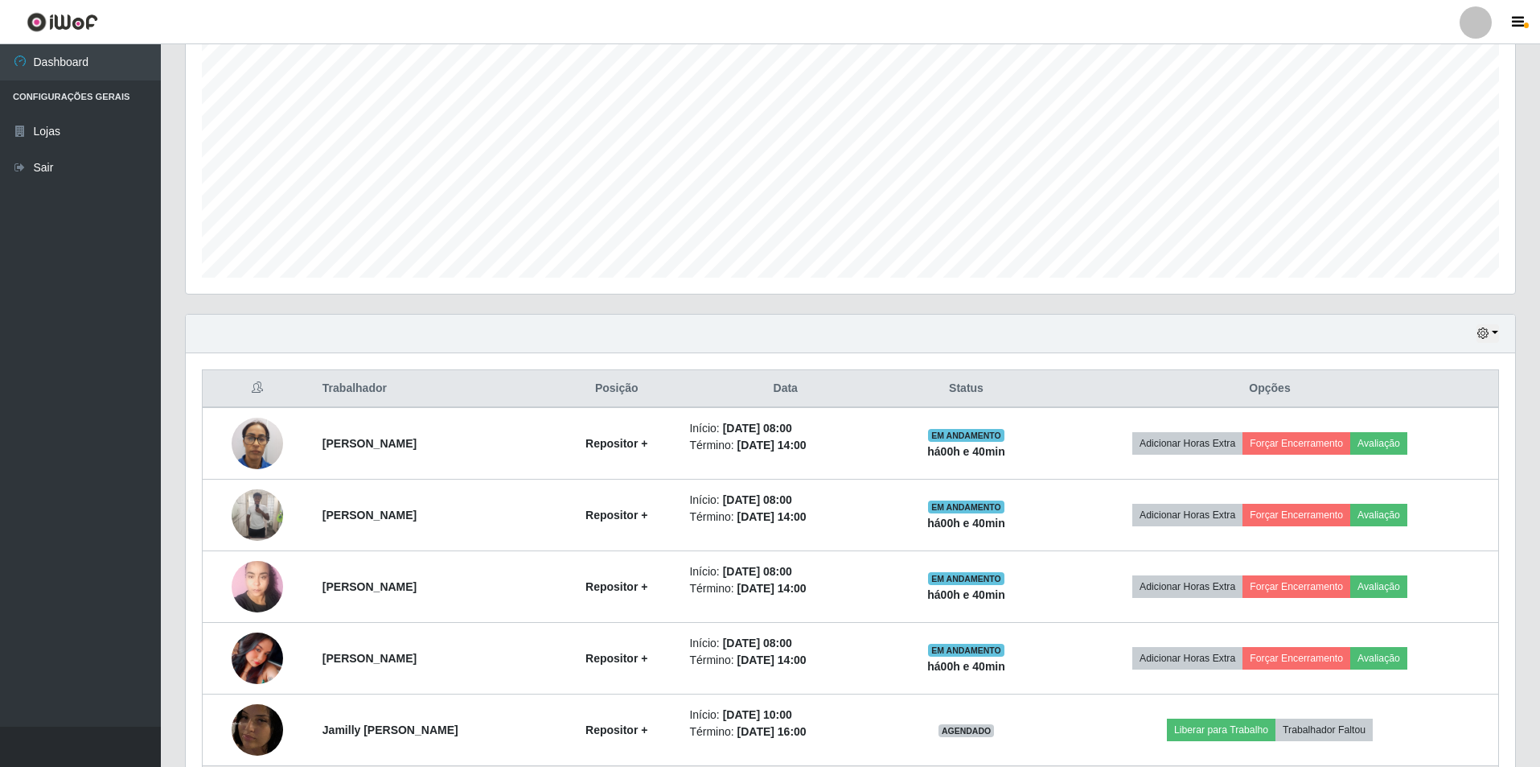
scroll to position [516, 0]
